Goal: Transaction & Acquisition: Purchase product/service

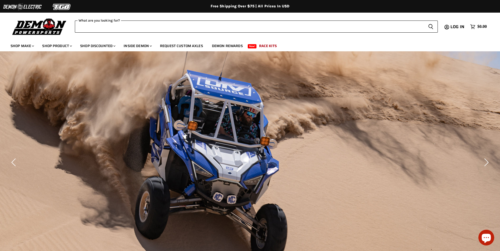
click at [124, 27] on input "What are you looking for?" at bounding box center [249, 27] width 349 height 12
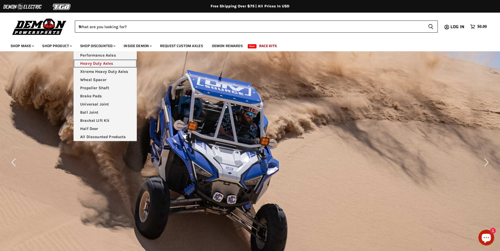
click at [101, 64] on link "Heavy Duty Axles" at bounding box center [104, 64] width 63 height 8
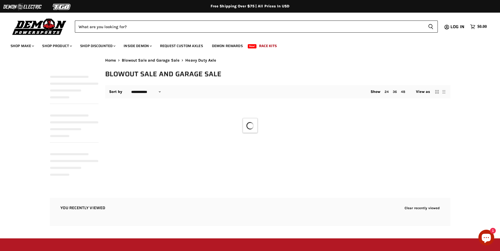
select select "**********"
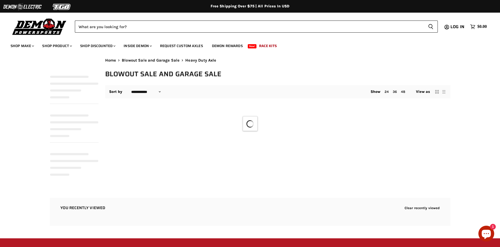
select select "**********"
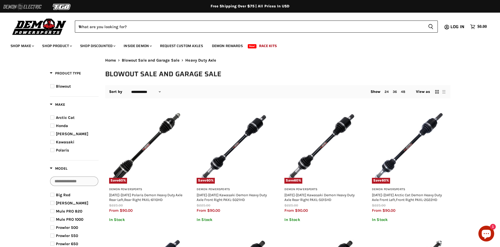
click at [31, 9] on img at bounding box center [22, 7] width 39 height 10
click at [30, 29] on img at bounding box center [40, 26] width 58 height 19
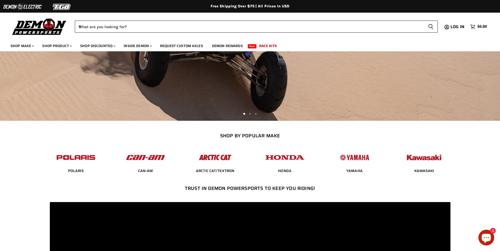
scroll to position [158, 0]
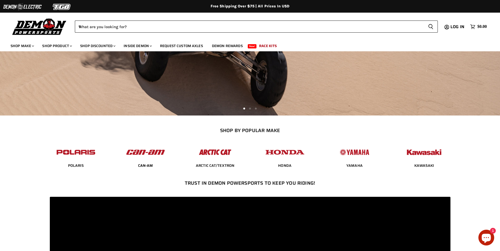
click at [148, 163] on span "CAN-AM" at bounding box center [145, 165] width 15 height 5
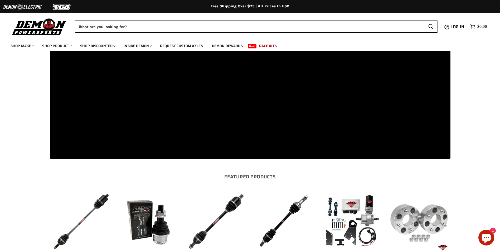
scroll to position [527, 0]
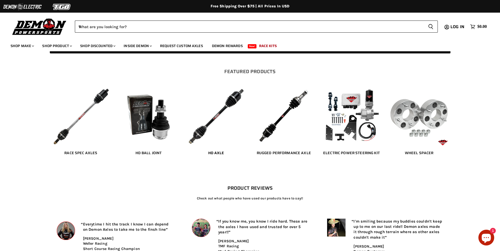
click at [214, 153] on span "HD Axle" at bounding box center [216, 153] width 16 height 5
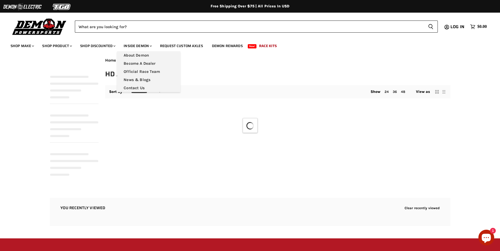
select select "**********"
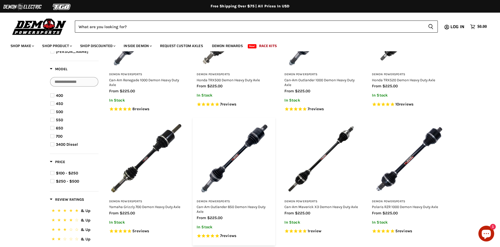
scroll to position [132, 0]
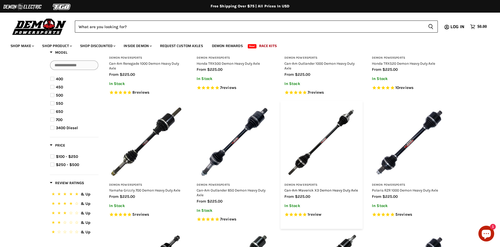
click at [318, 189] on link "Can-Am Maverick X3 Demon Heavy Duty Axle" at bounding box center [320, 190] width 73 height 4
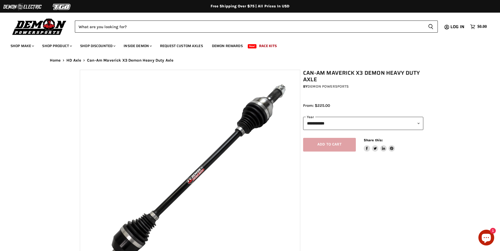
select select "******"
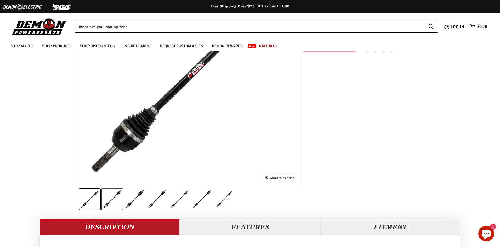
click at [117, 194] on button "Can-Am Maverick X3 Demon Heavy Duty Axle thumbnail" at bounding box center [112, 199] width 21 height 21
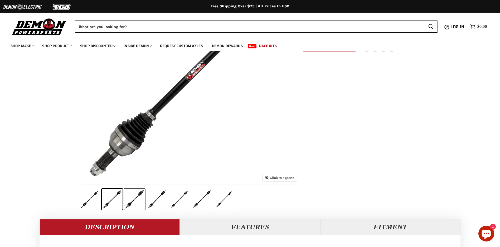
click at [135, 205] on button "Can-Am Maverick X3 Demon Heavy Duty Axle thumbnail" at bounding box center [134, 199] width 21 height 21
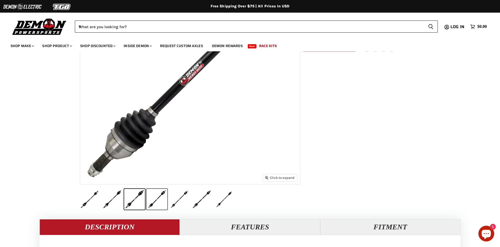
click at [152, 204] on button "Can-Am Maverick X3 Demon Heavy Duty Axle thumbnail" at bounding box center [156, 199] width 21 height 21
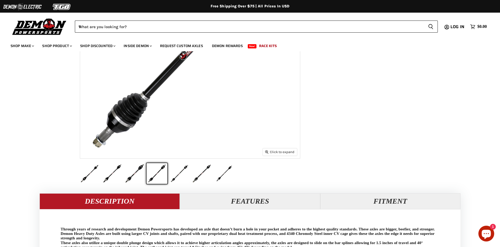
scroll to position [132, 0]
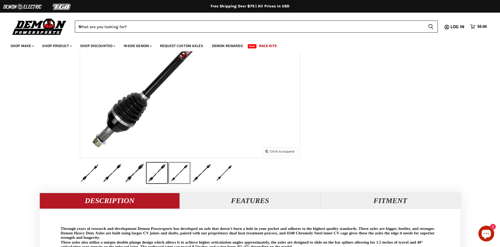
click at [181, 173] on button "Can-Am Maverick X3 Demon Heavy Duty Axle thumbnail" at bounding box center [179, 173] width 21 height 21
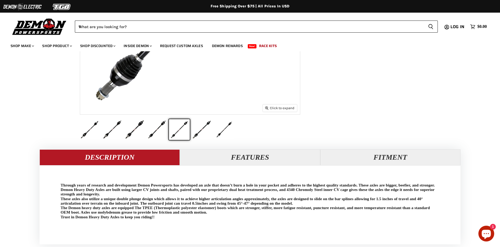
scroll to position [184, 0]
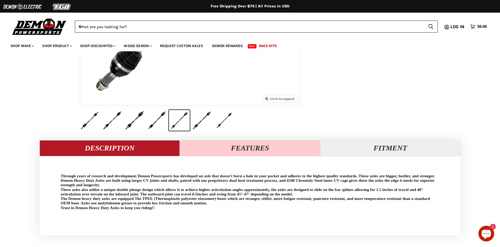
click at [280, 149] on button "Features" at bounding box center [250, 148] width 140 height 16
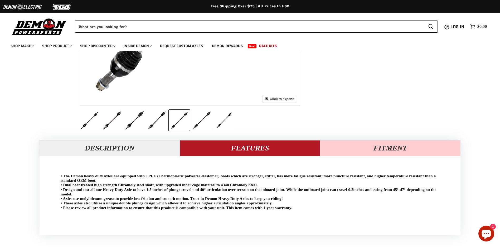
click at [363, 146] on button "Fitment" at bounding box center [390, 148] width 140 height 16
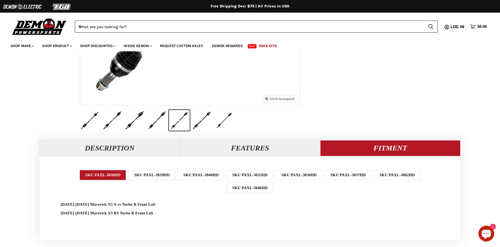
click at [204, 176] on div "SKU PAXL-3040HD" at bounding box center [200, 175] width 46 height 10
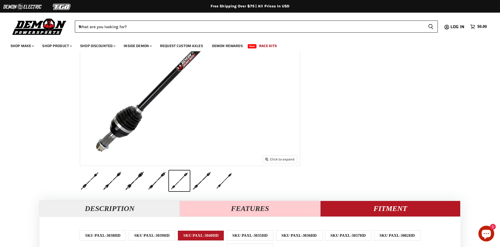
scroll to position [175, 0]
